Goal: Transaction & Acquisition: Download file/media

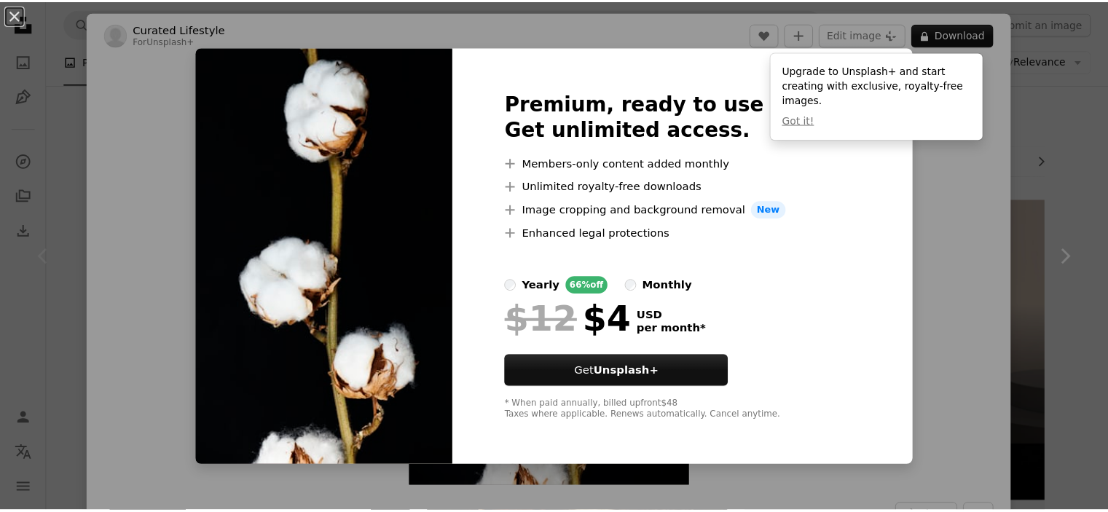
scroll to position [219, 0]
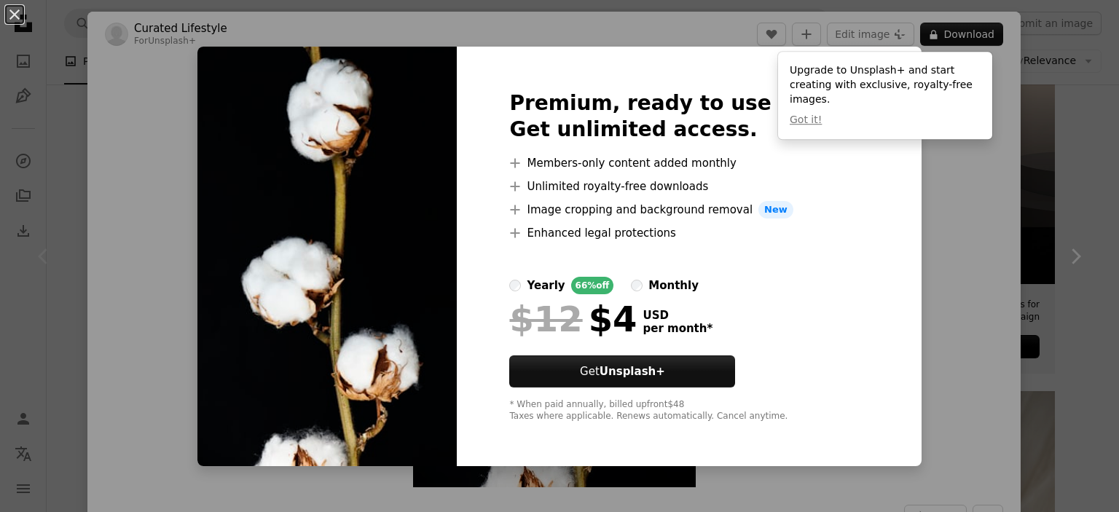
click at [874, 159] on div "Premium, ready to use images. Get unlimited access. A plus sign Members-only co…" at bounding box center [689, 257] width 464 height 420
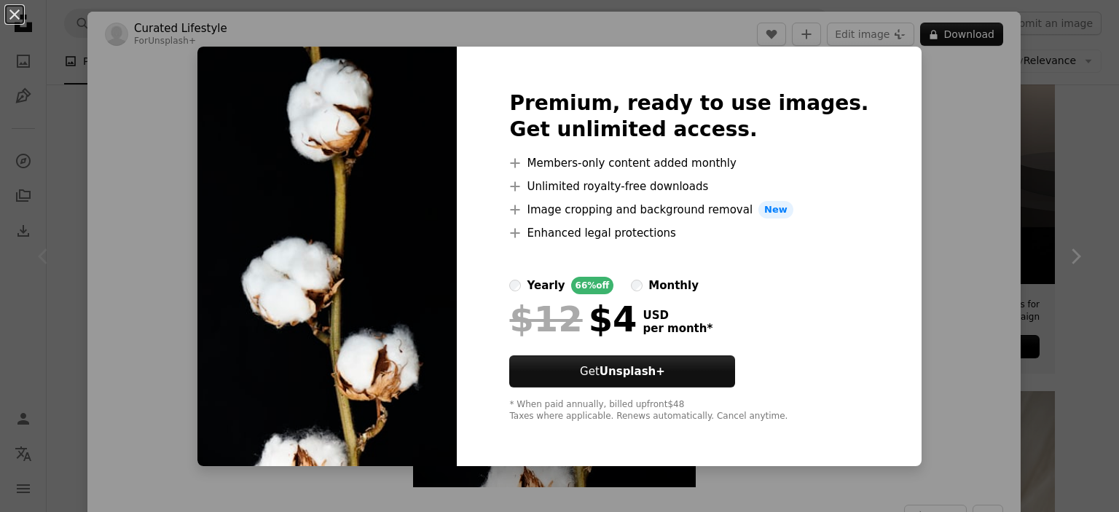
click at [893, 99] on div "An X shape Premium, ready to use images. Get unlimited access. A plus sign Memb…" at bounding box center [559, 256] width 1119 height 512
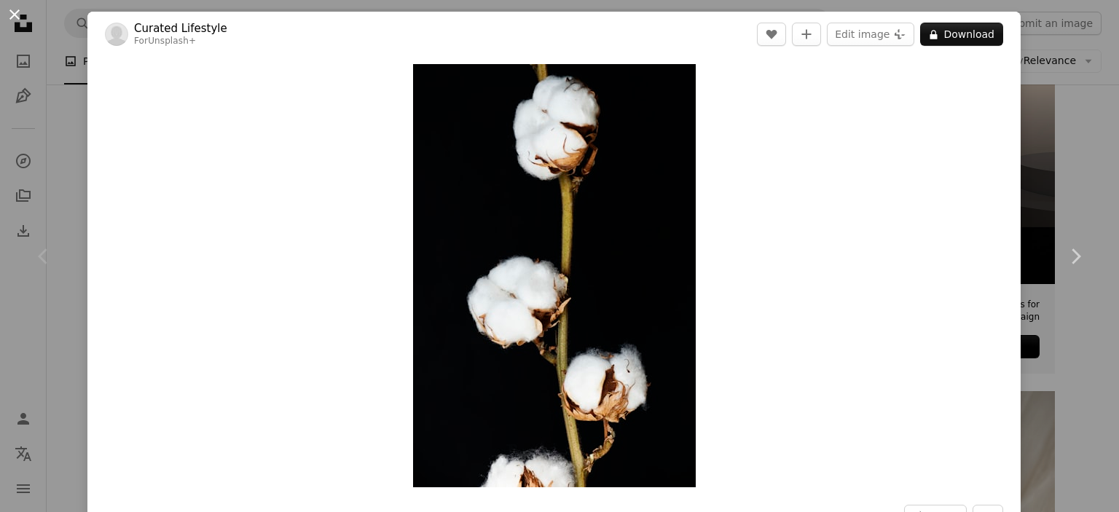
click at [15, 15] on button "An X shape" at bounding box center [14, 14] width 17 height 17
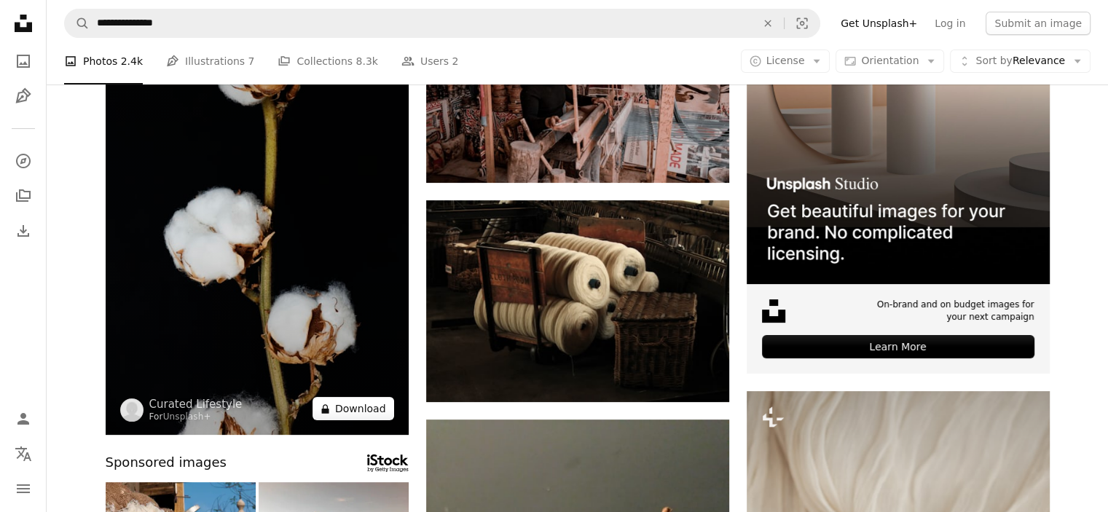
click at [350, 407] on button "A lock Download" at bounding box center [354, 408] width 82 height 23
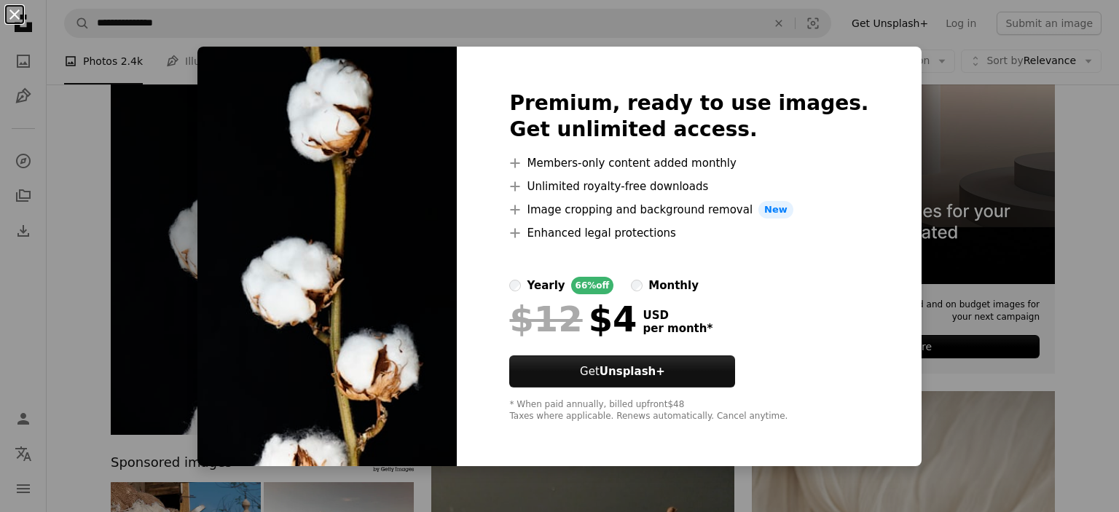
click at [20, 12] on button "An X shape" at bounding box center [14, 14] width 17 height 17
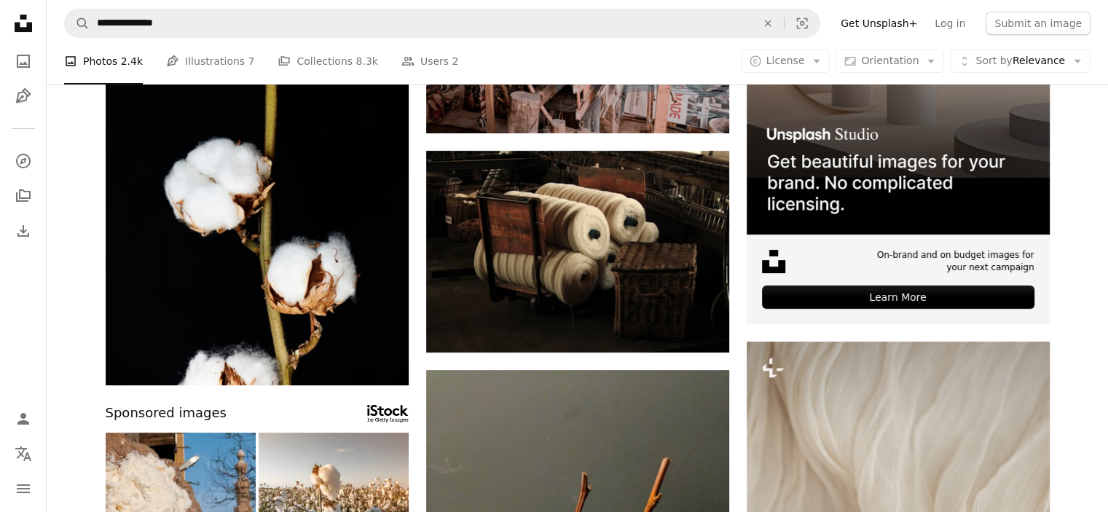
scroll to position [291, 0]
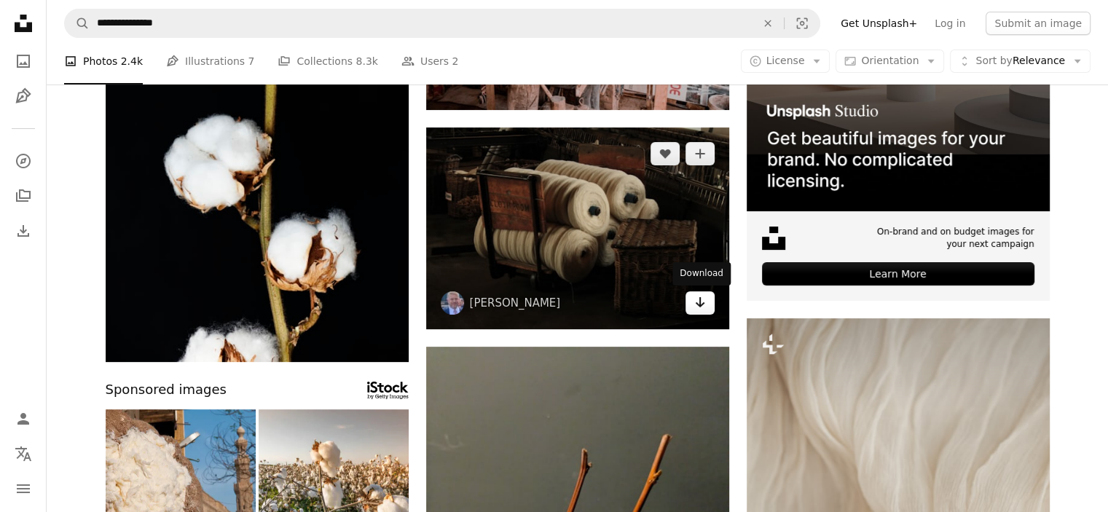
click at [691, 311] on link "Arrow pointing down" at bounding box center [700, 302] width 29 height 23
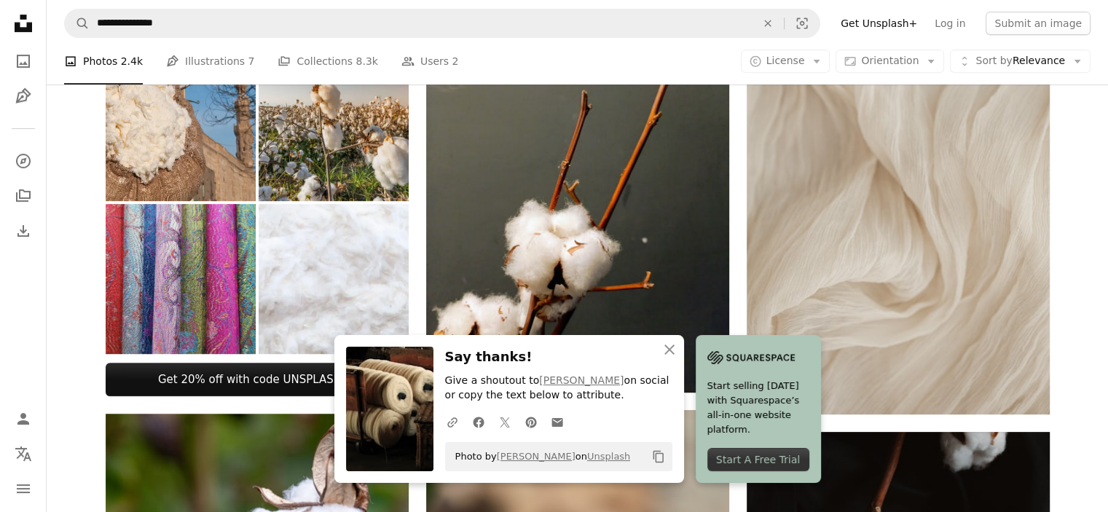
scroll to position [729, 0]
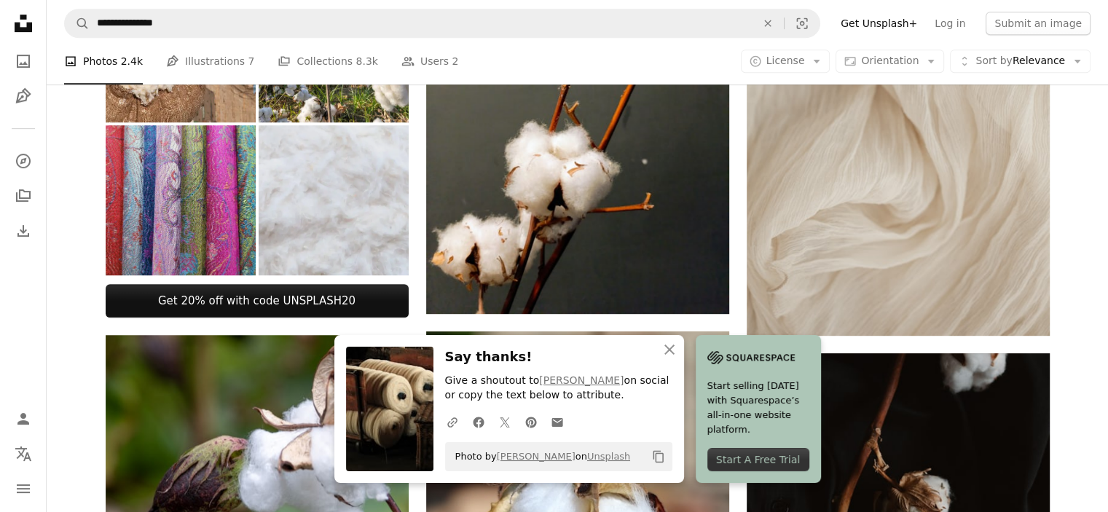
click at [373, 256] on img at bounding box center [334, 200] width 150 height 150
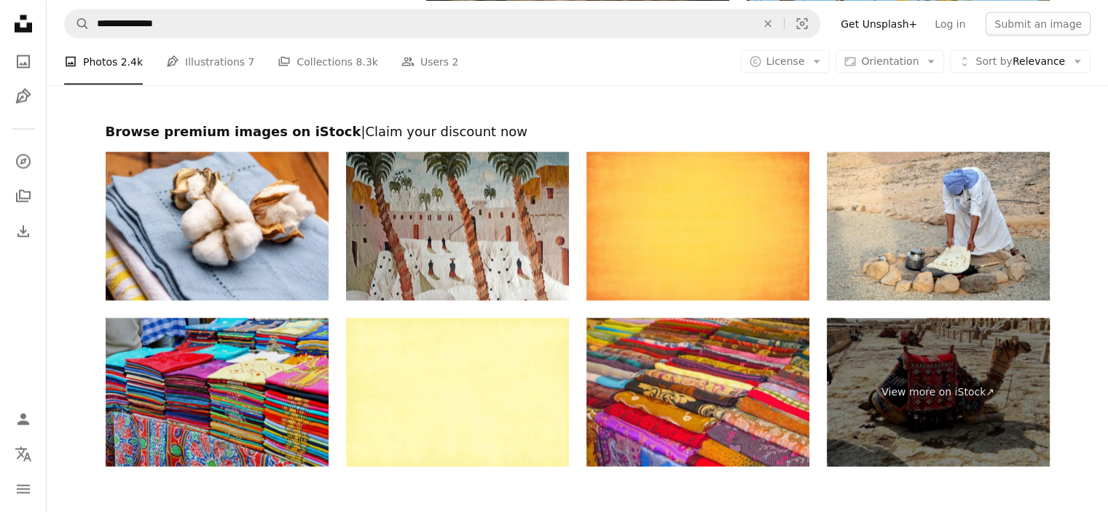
scroll to position [2769, 0]
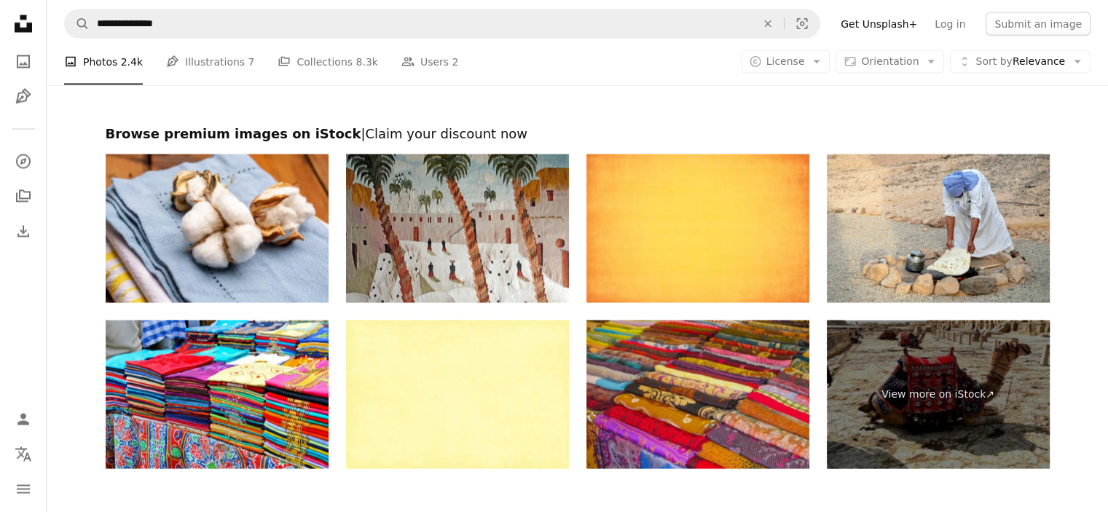
click at [764, 413] on img at bounding box center [698, 394] width 223 height 149
